Goal: Task Accomplishment & Management: Manage account settings

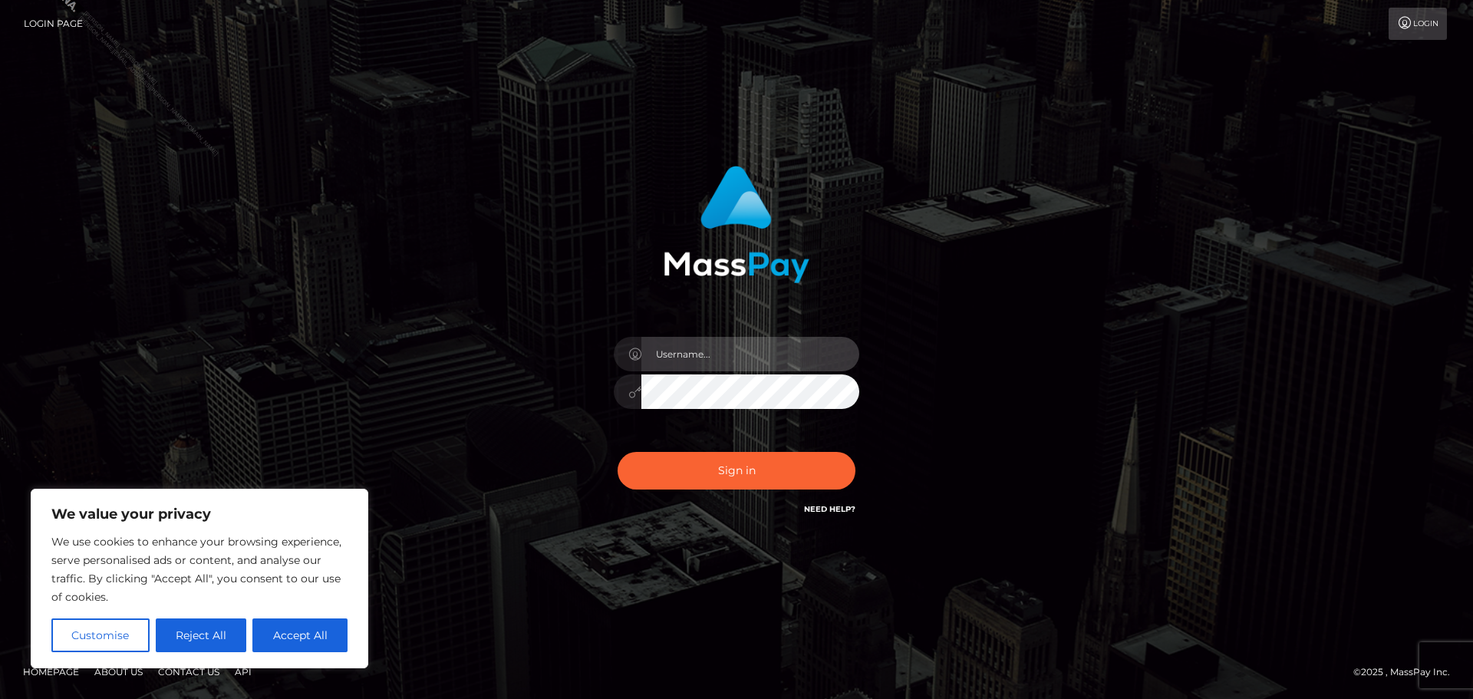
drag, startPoint x: 710, startPoint y: 354, endPoint x: 754, endPoint y: 371, distance: 47.9
click at [710, 353] on input "text" at bounding box center [750, 354] width 218 height 35
type input "[PERSON_NAME].Silversocial"
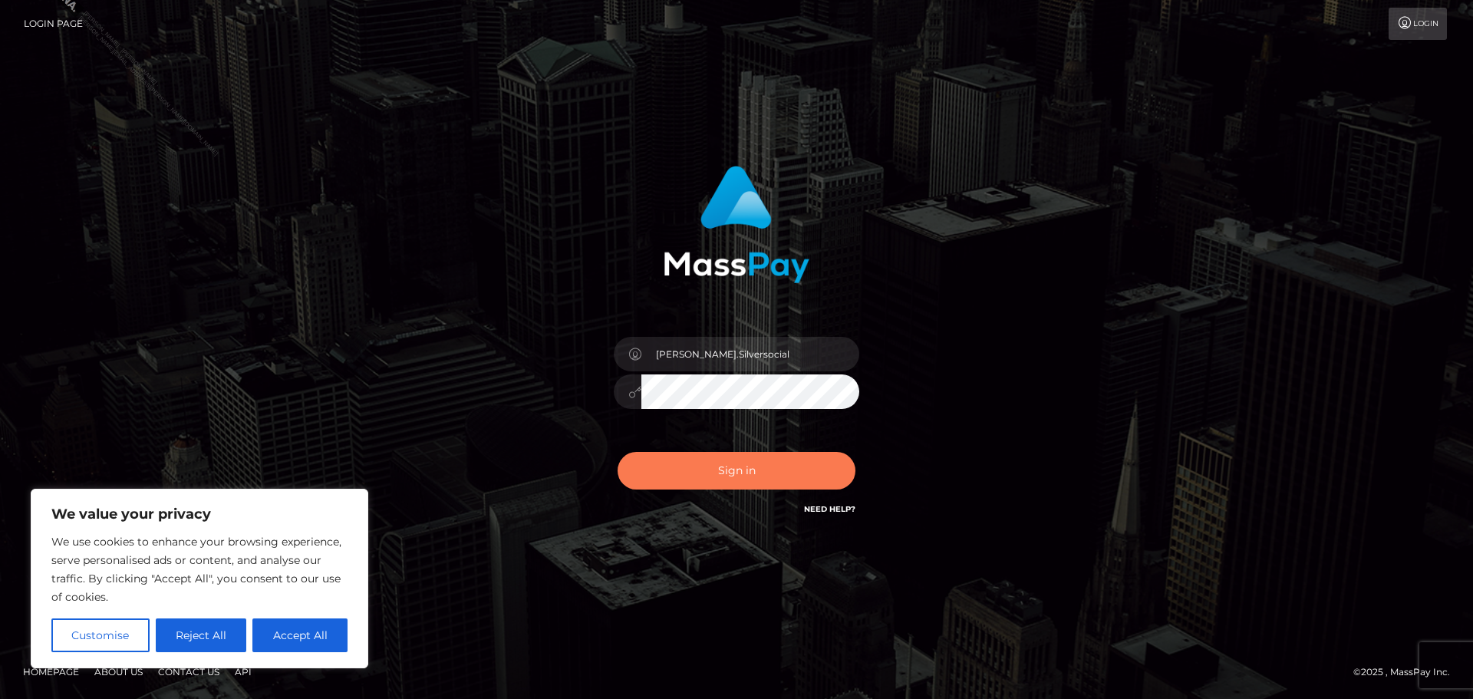
click at [750, 489] on button "Sign in" at bounding box center [737, 471] width 238 height 38
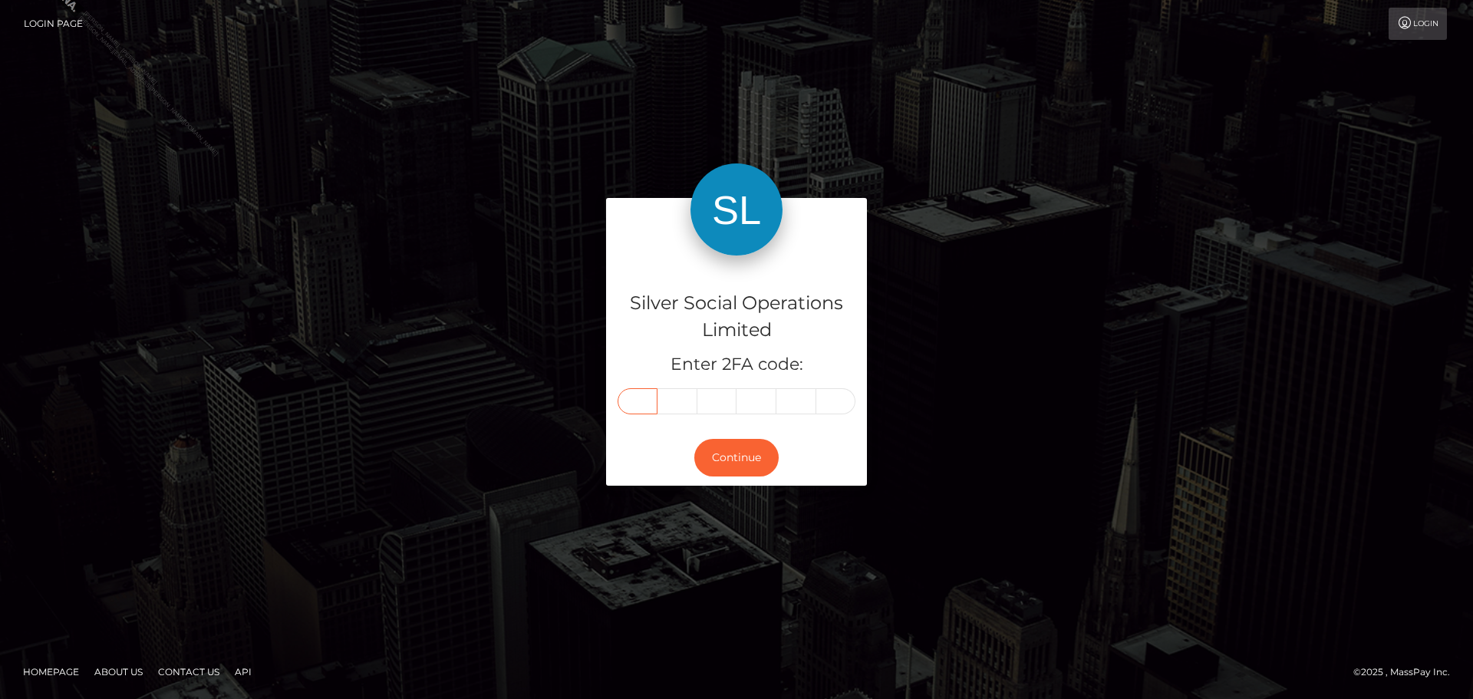
click at [648, 399] on input "text" at bounding box center [638, 401] width 40 height 26
type input "6"
type input "0"
type input "3"
type input "9"
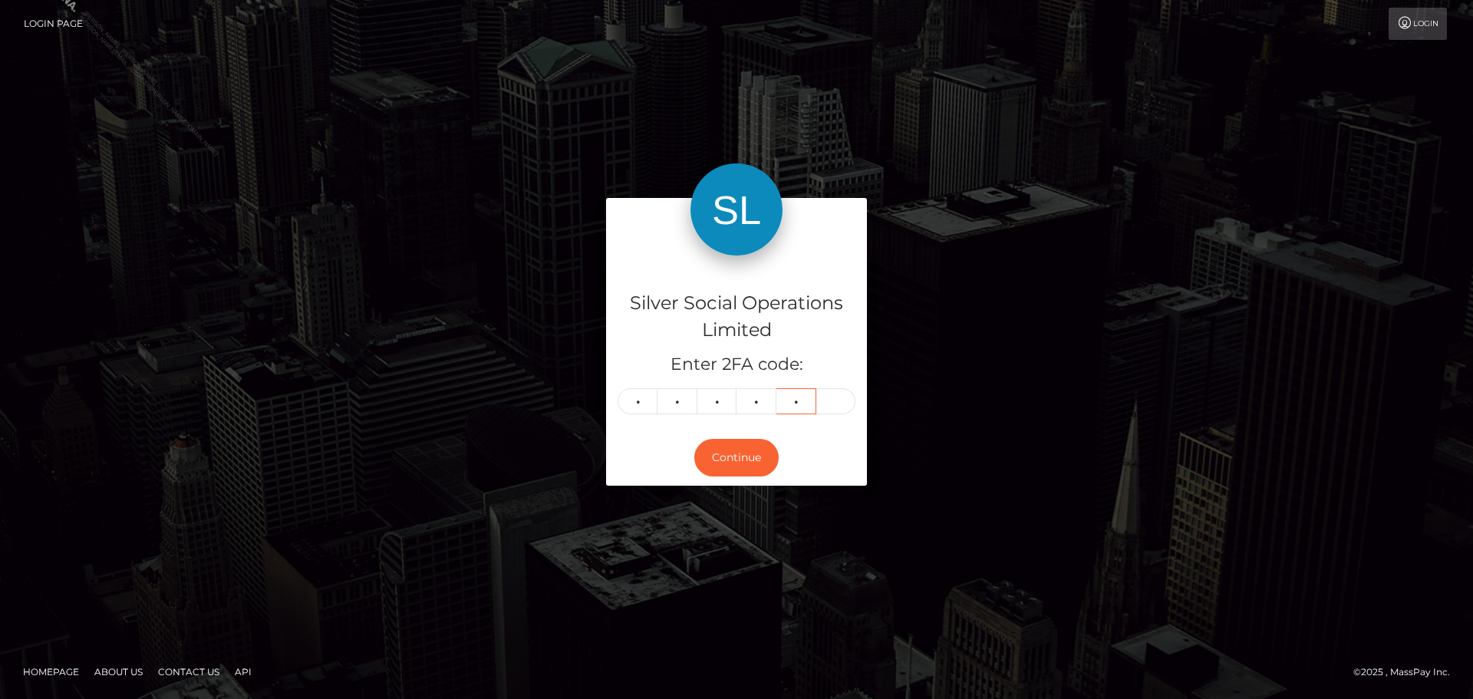
type input "0"
type input "1"
